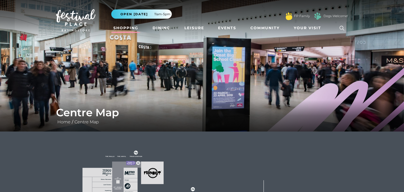
click at [124, 28] on link "Shopping" at bounding box center [125, 28] width 29 height 10
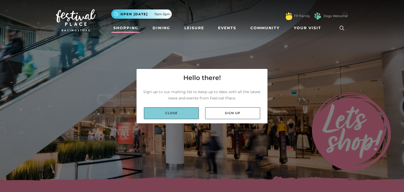
click at [189, 110] on link "Close" at bounding box center [171, 113] width 55 height 12
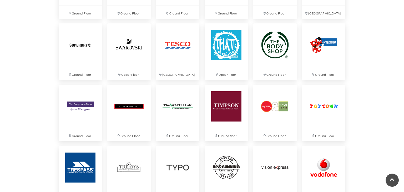
scroll to position [1288, 0]
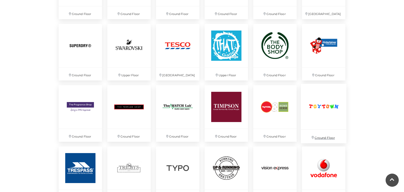
click at [320, 107] on img at bounding box center [322, 106] width 45 height 45
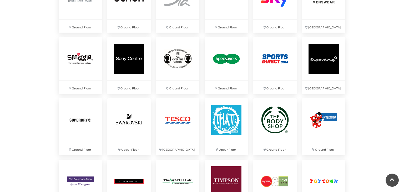
scroll to position [1211, 0]
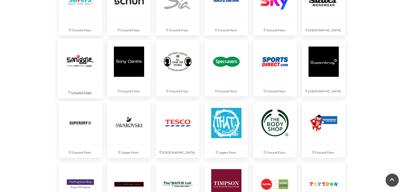
click at [78, 62] on img at bounding box center [80, 61] width 45 height 45
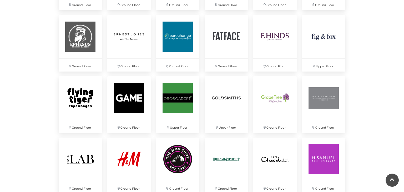
scroll to position [622, 0]
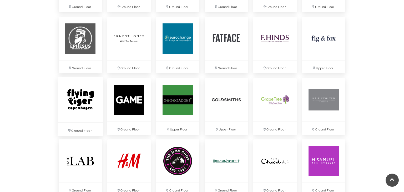
click at [75, 104] on img at bounding box center [80, 98] width 45 height 45
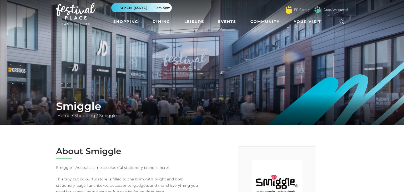
scroll to position [4, 0]
